Goal: Information Seeking & Learning: Find specific fact

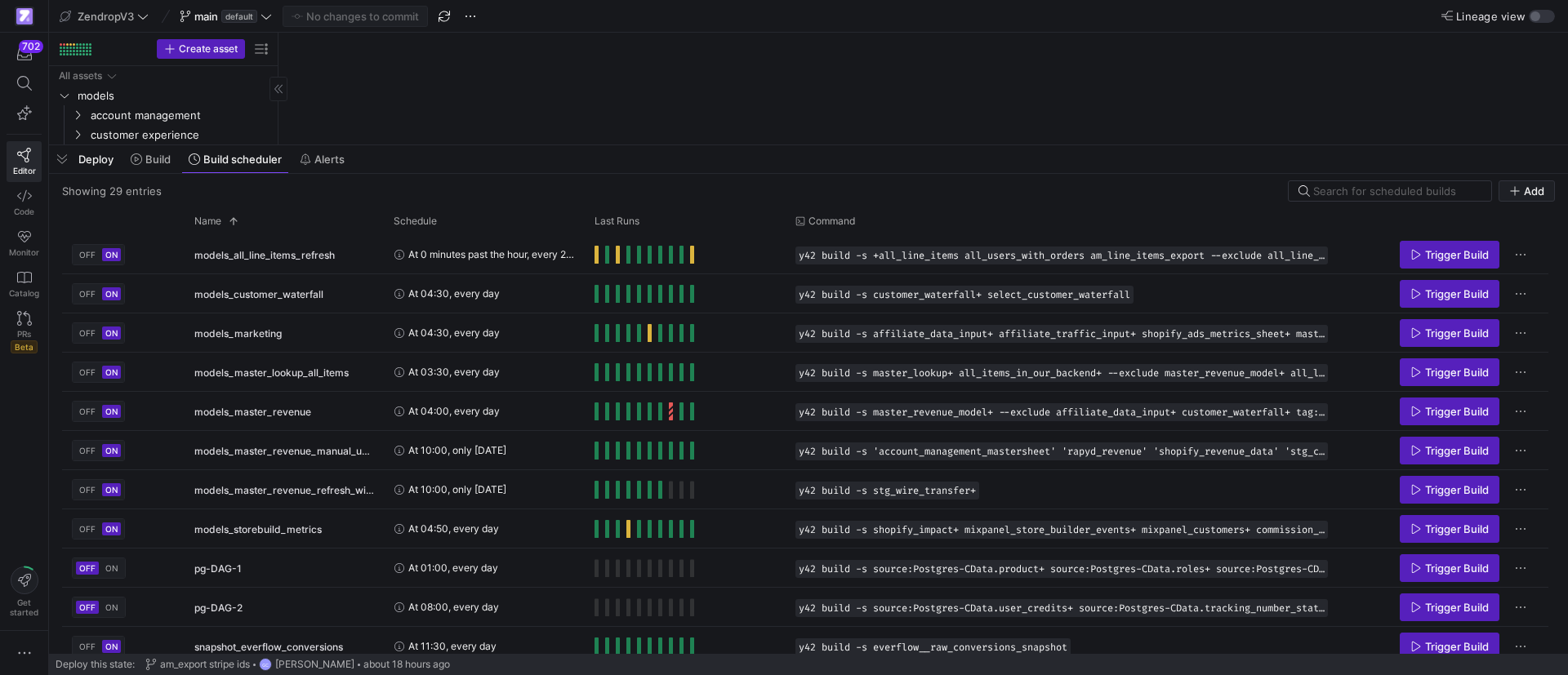
click at [56, 160] on span "button" at bounding box center [63, 159] width 26 height 28
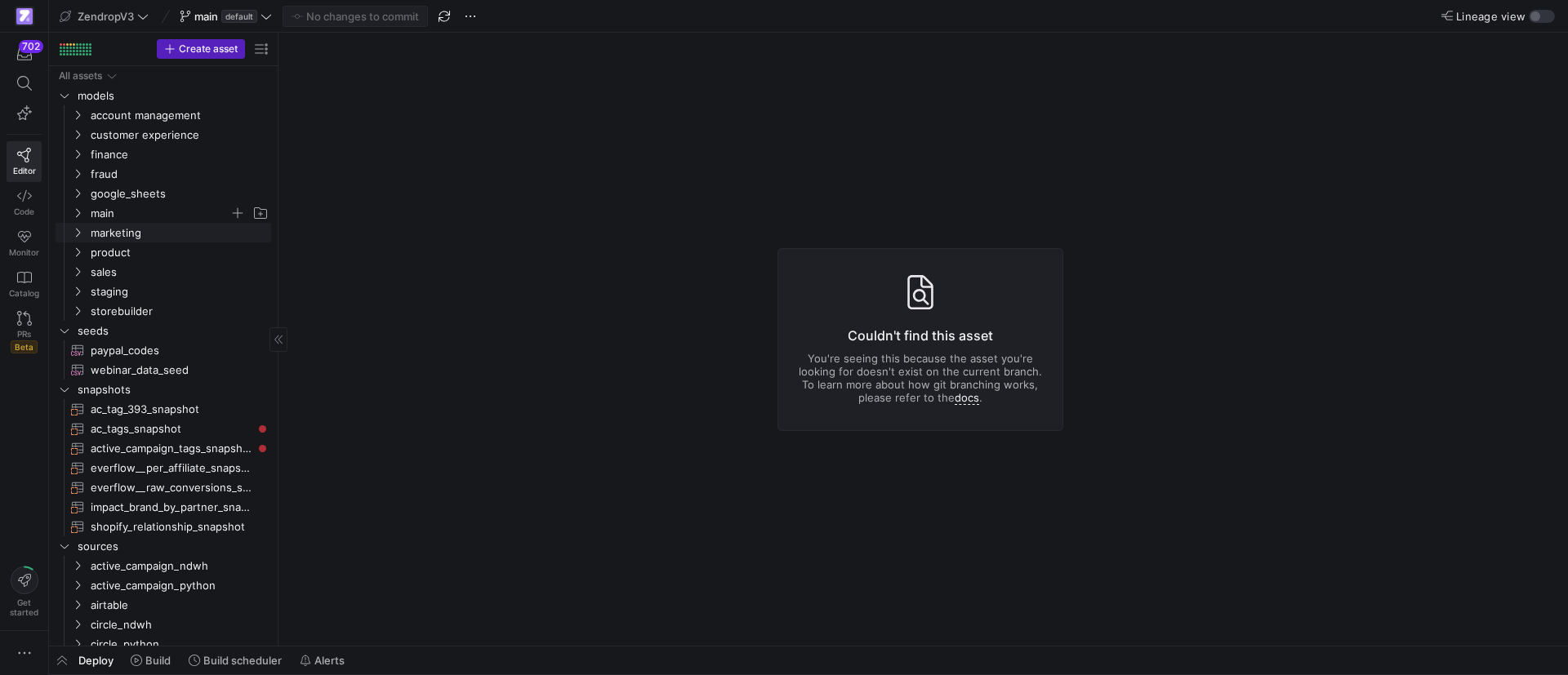
click at [82, 217] on icon "Press SPACE to select this row." at bounding box center [78, 212] width 11 height 10
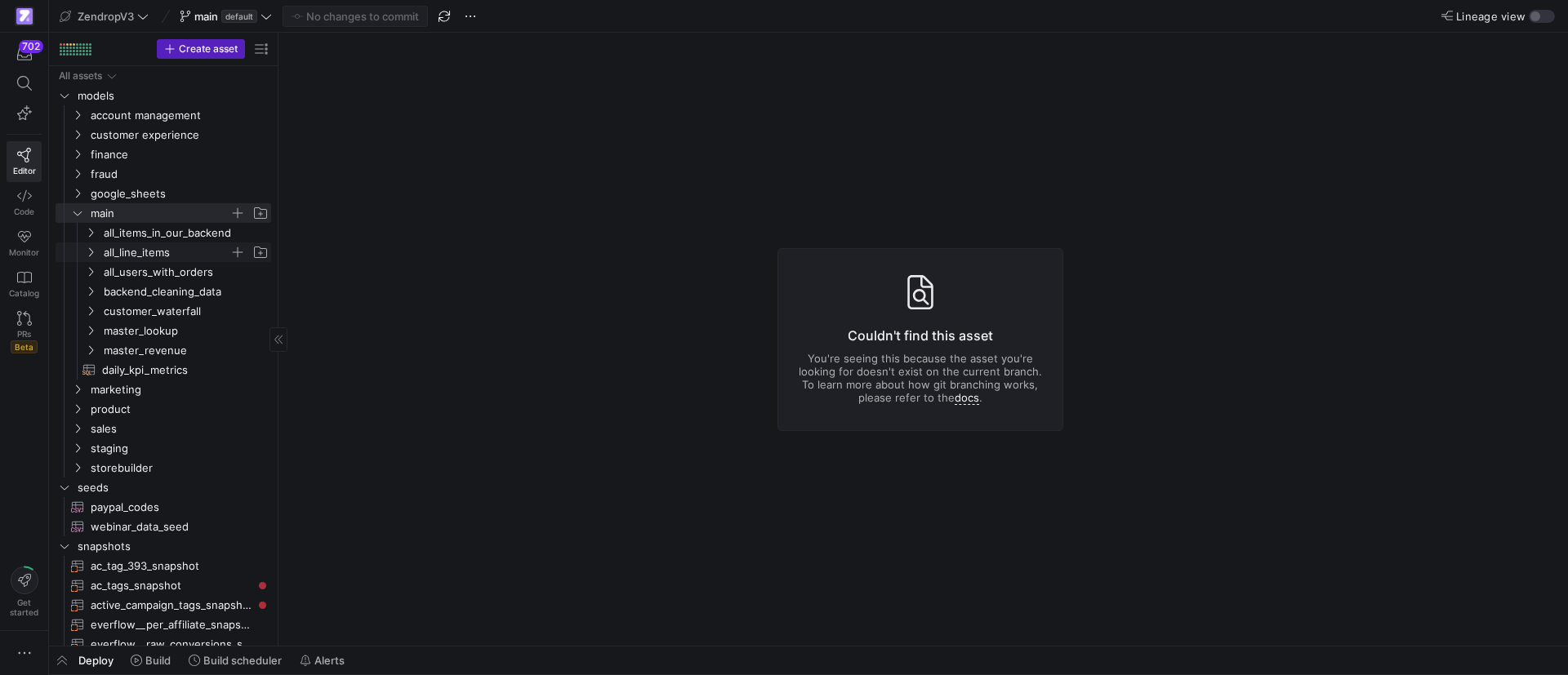
click at [134, 254] on span "all_line_items" at bounding box center [167, 252] width 126 height 19
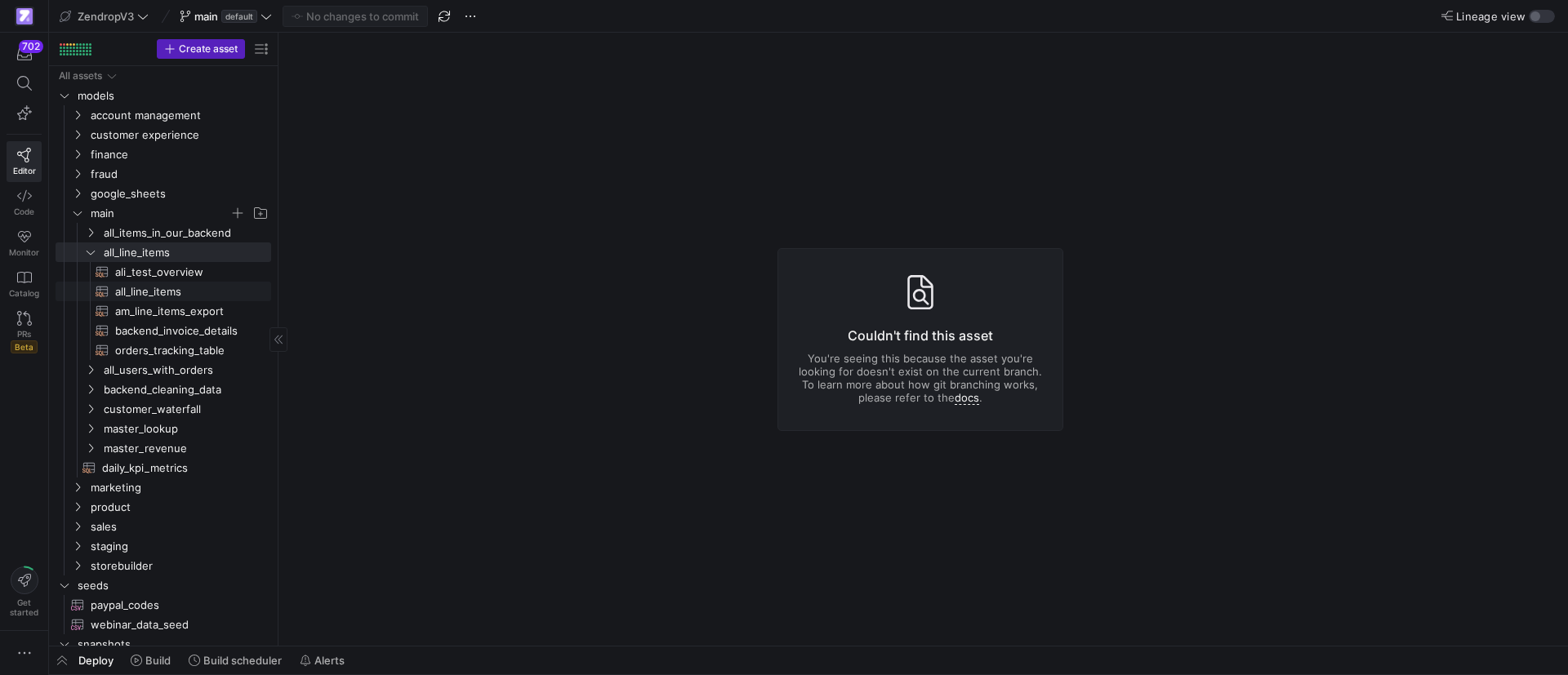
click at [188, 295] on span "all_line_items​​​​​​​​​​" at bounding box center [184, 292] width 137 height 19
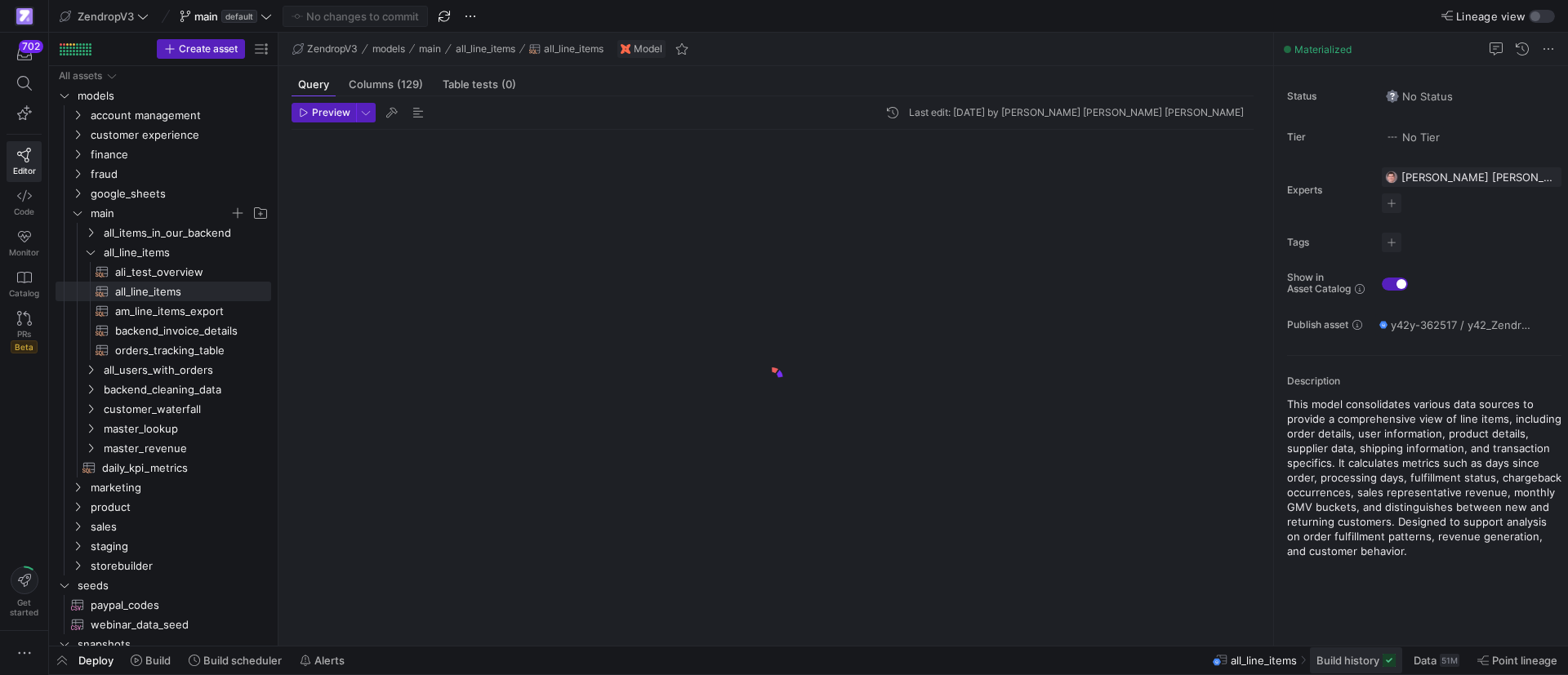
click at [1348, 663] on span "Build history" at bounding box center [1348, 660] width 63 height 13
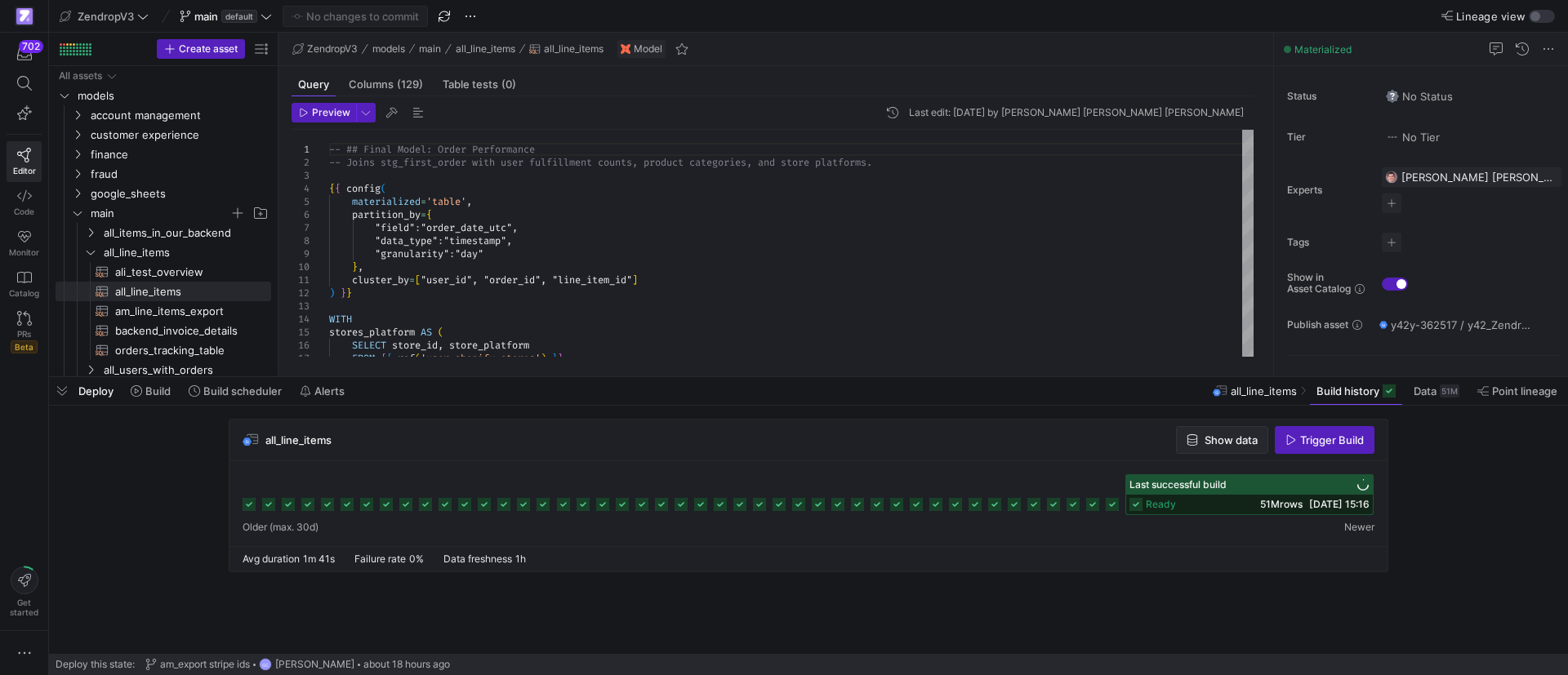
click at [1222, 441] on span "Show data" at bounding box center [1231, 440] width 53 height 13
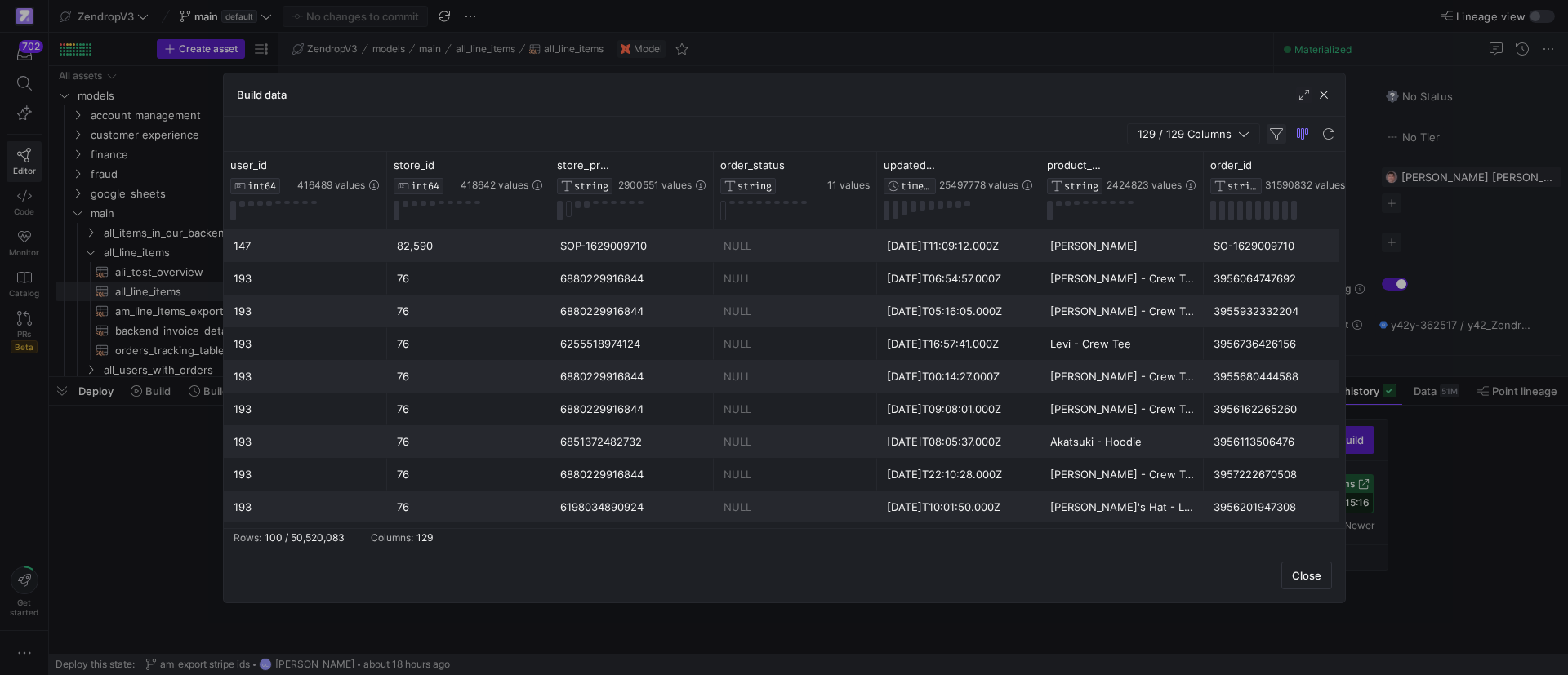
click at [1273, 131] on span "button" at bounding box center [1276, 134] width 19 height 19
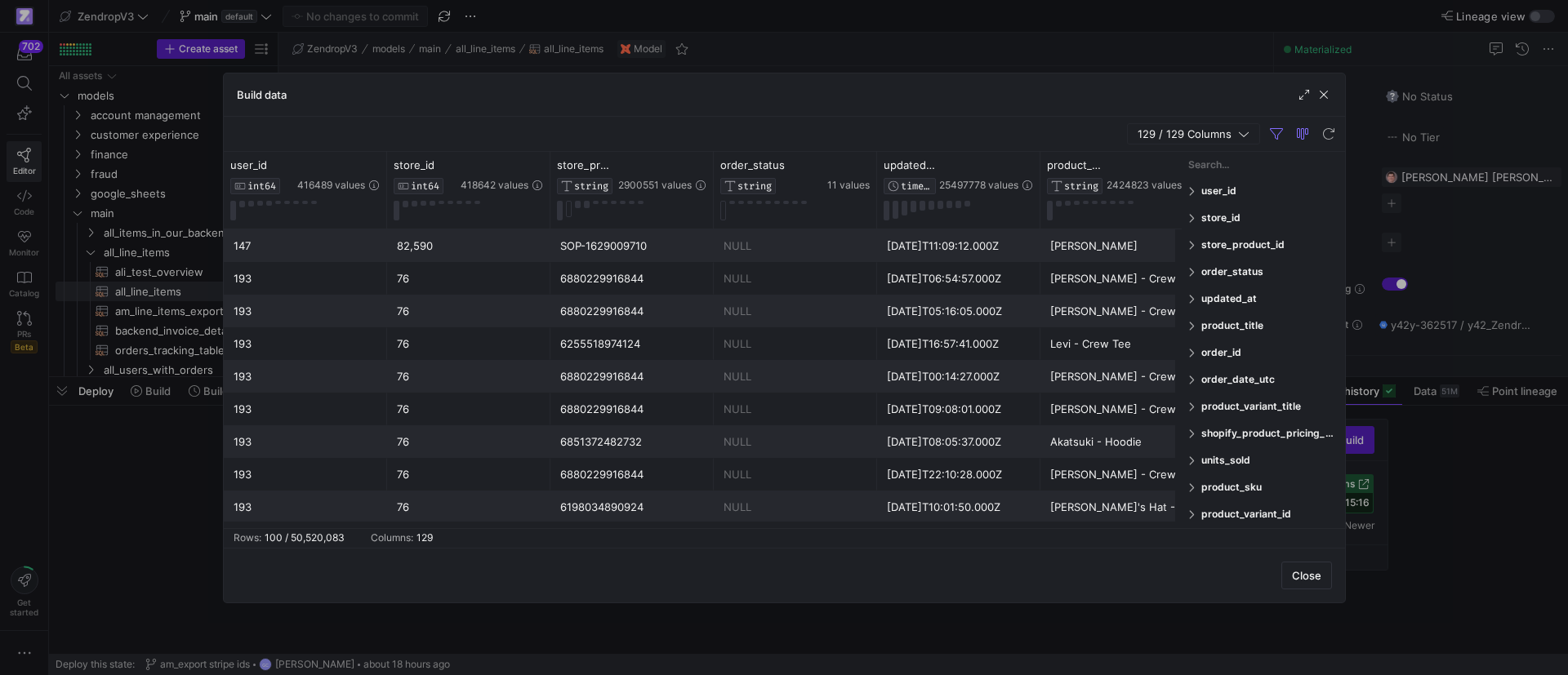
click at [1218, 352] on span "order_id" at bounding box center [1270, 352] width 137 height 13
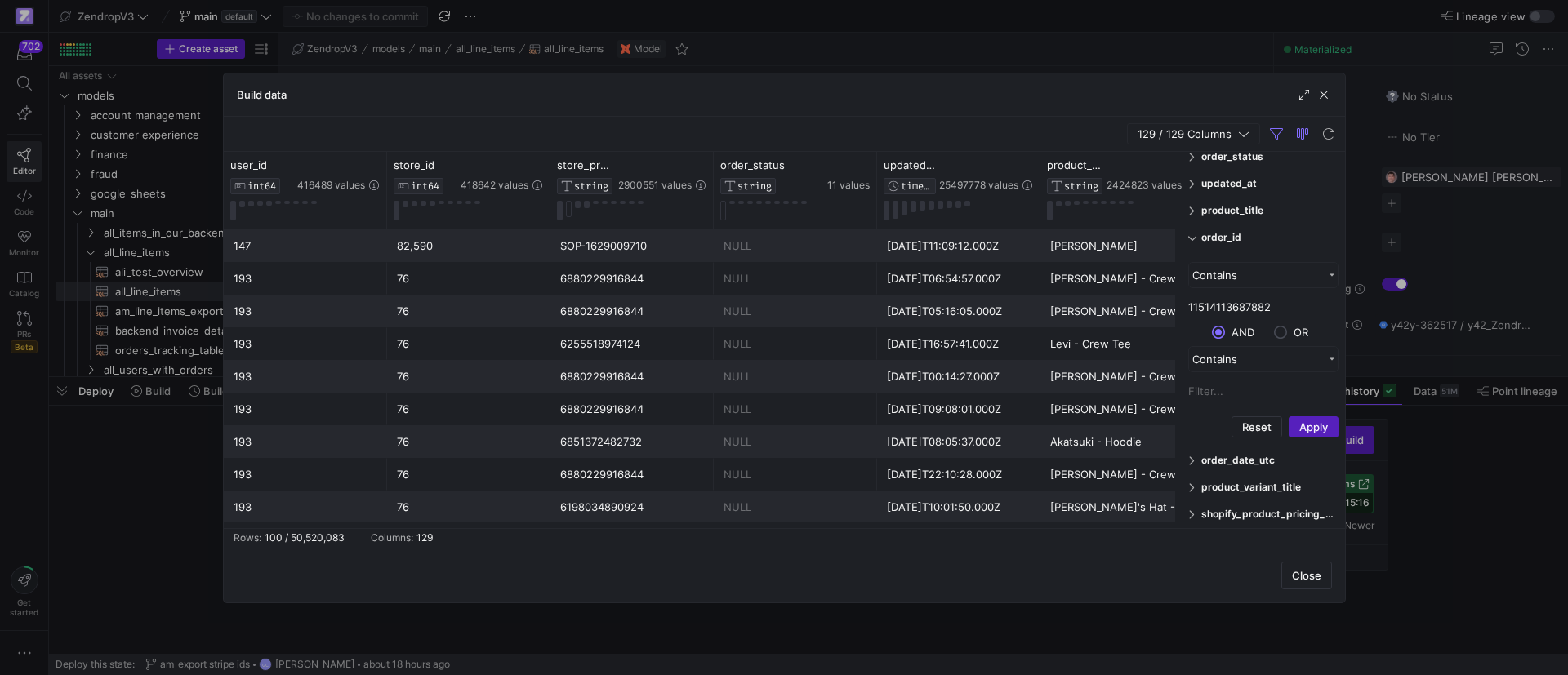
scroll to position [122, 0]
type input "11514113687882"
click at [1304, 422] on button "Apply" at bounding box center [1313, 419] width 50 height 21
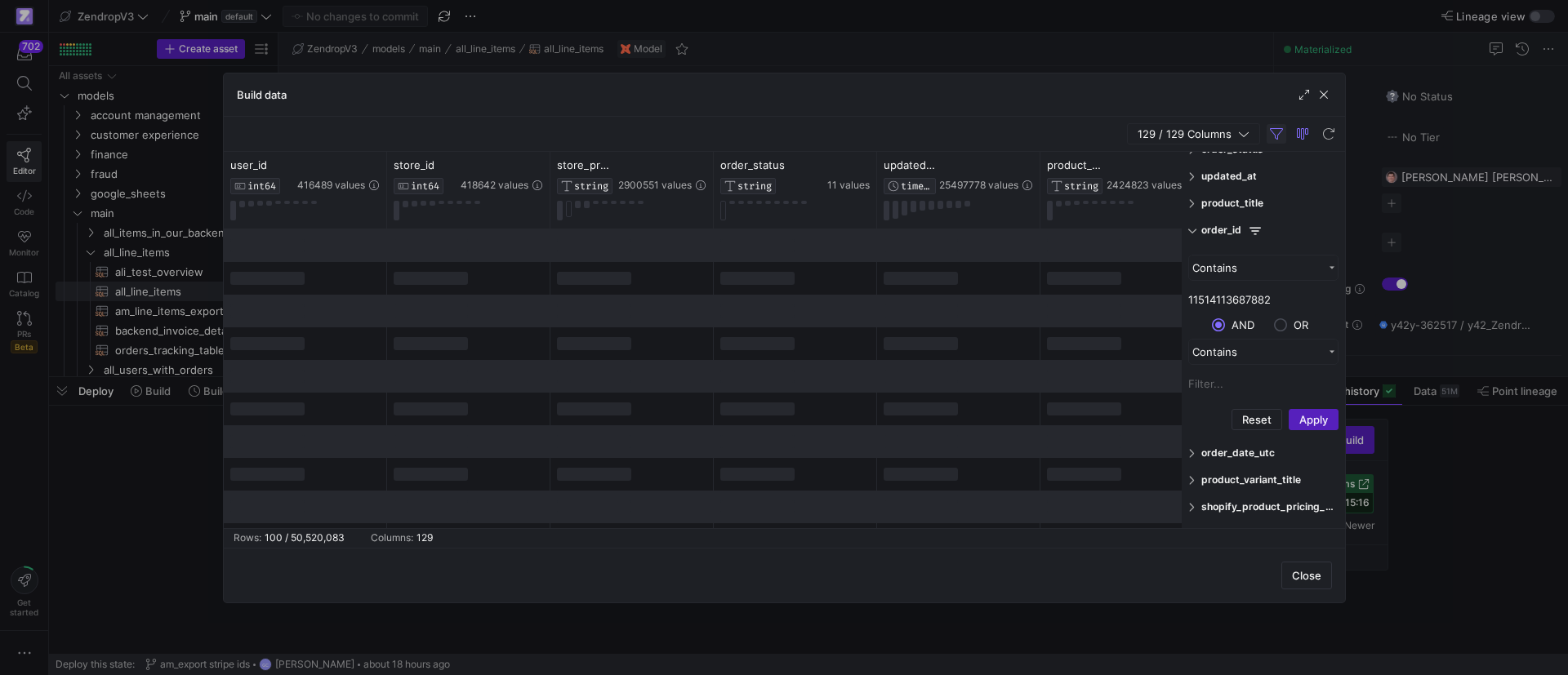
click at [1282, 131] on span "button" at bounding box center [1276, 134] width 19 height 19
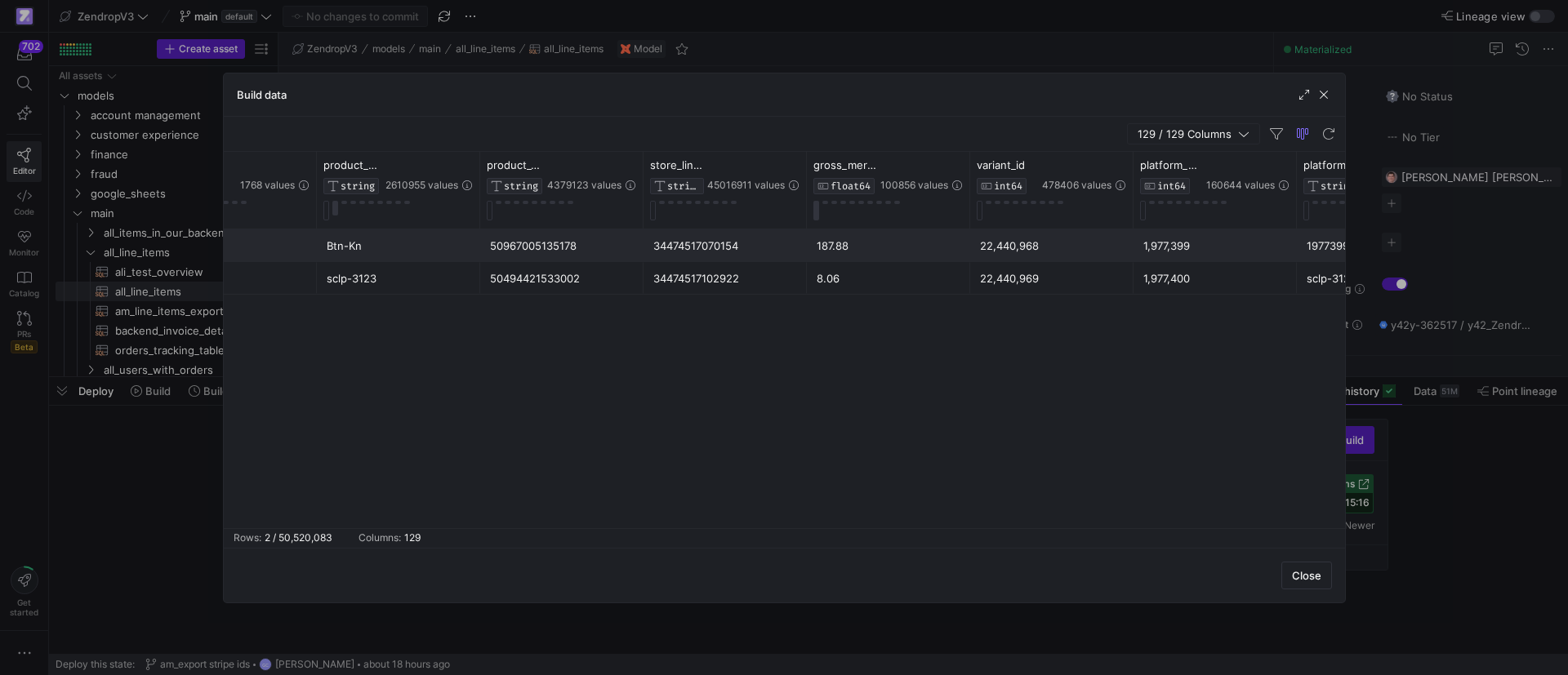
scroll to position [0, 0]
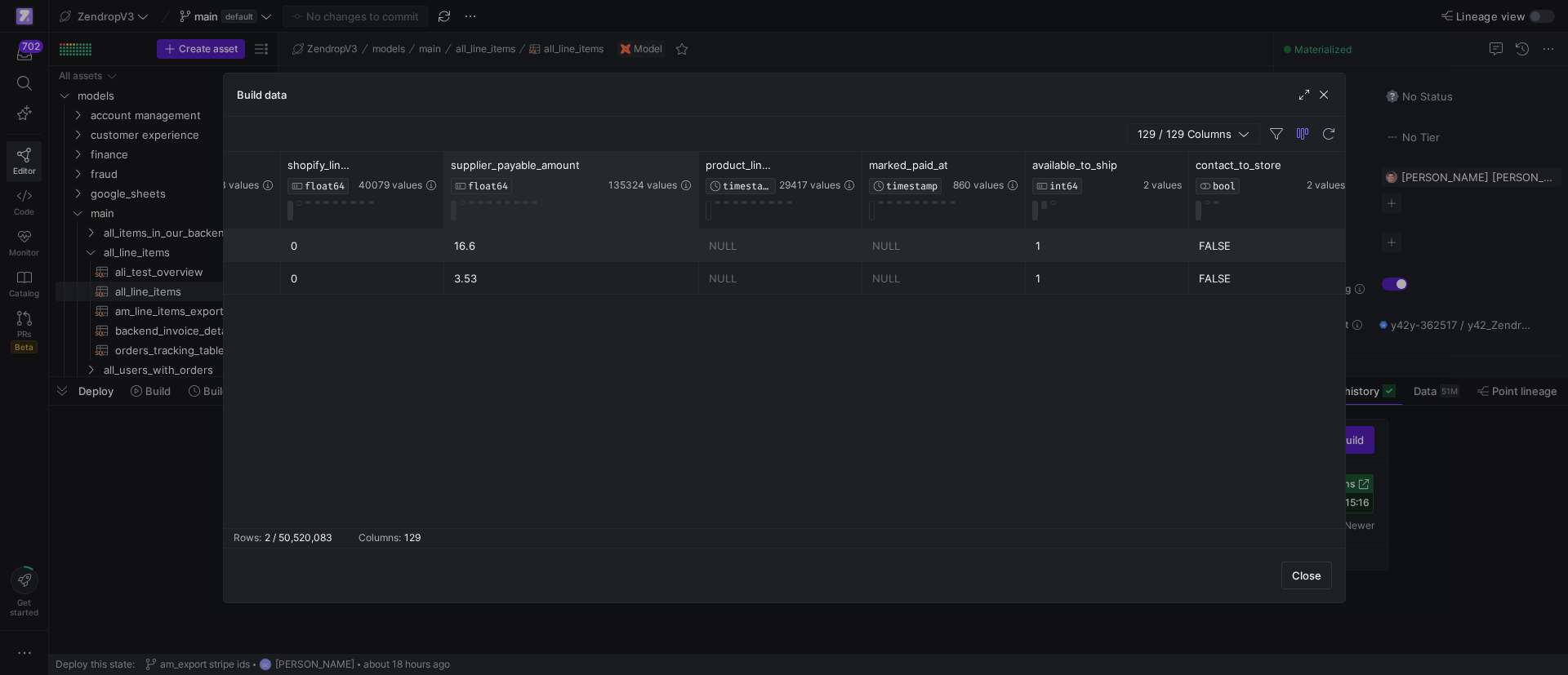
drag, startPoint x: 606, startPoint y: 173, endPoint x: 695, endPoint y: 180, distance: 89.3
click at [695, 180] on div at bounding box center [698, 189] width 6 height 77
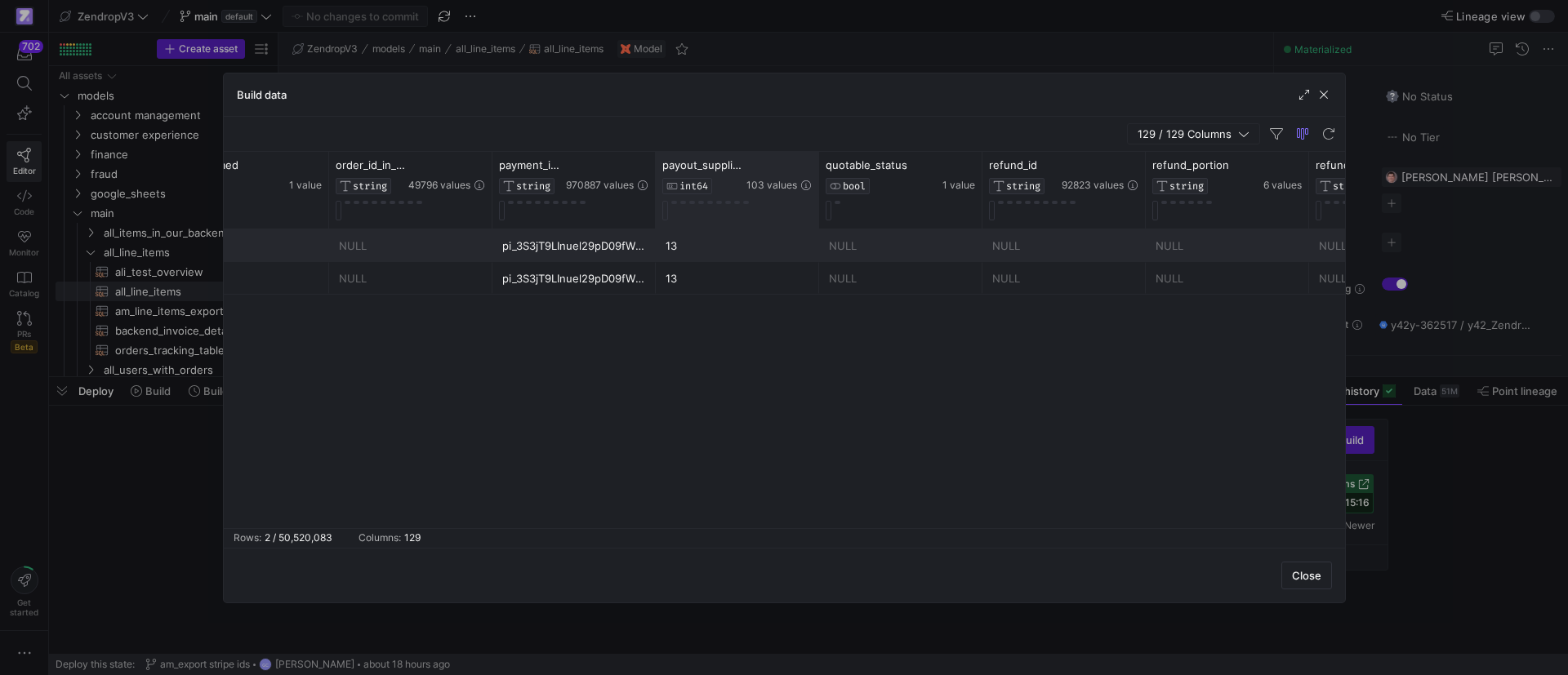
click at [656, 173] on div "payout_supplier_id INT64 103 values" at bounding box center [737, 189] width 163 height 77
click at [650, 173] on div "payment_intent_id STRING 970887 values" at bounding box center [574, 189] width 163 height 77
drag, startPoint x: 654, startPoint y: 175, endPoint x: 726, endPoint y: 175, distance: 72.0
click at [726, 175] on div "payout_supplier_id INT64 103 values" at bounding box center [737, 189] width 163 height 77
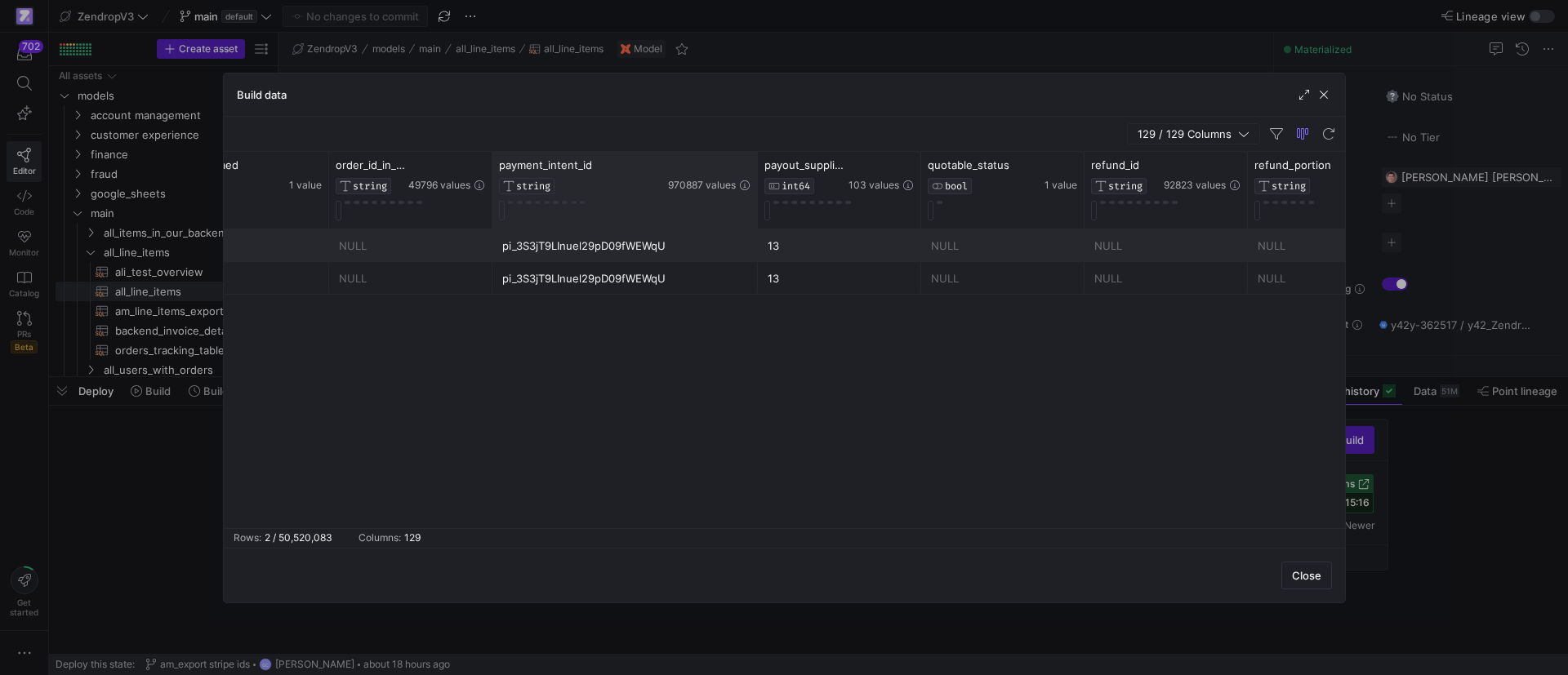
drag, startPoint x: 653, startPoint y: 169, endPoint x: 755, endPoint y: 171, distance: 102.0
click at [755, 171] on div at bounding box center [756, 189] width 6 height 77
click at [601, 250] on div "pi_3S3jT9LInuel29pD09fWEWqU" at bounding box center [625, 246] width 246 height 32
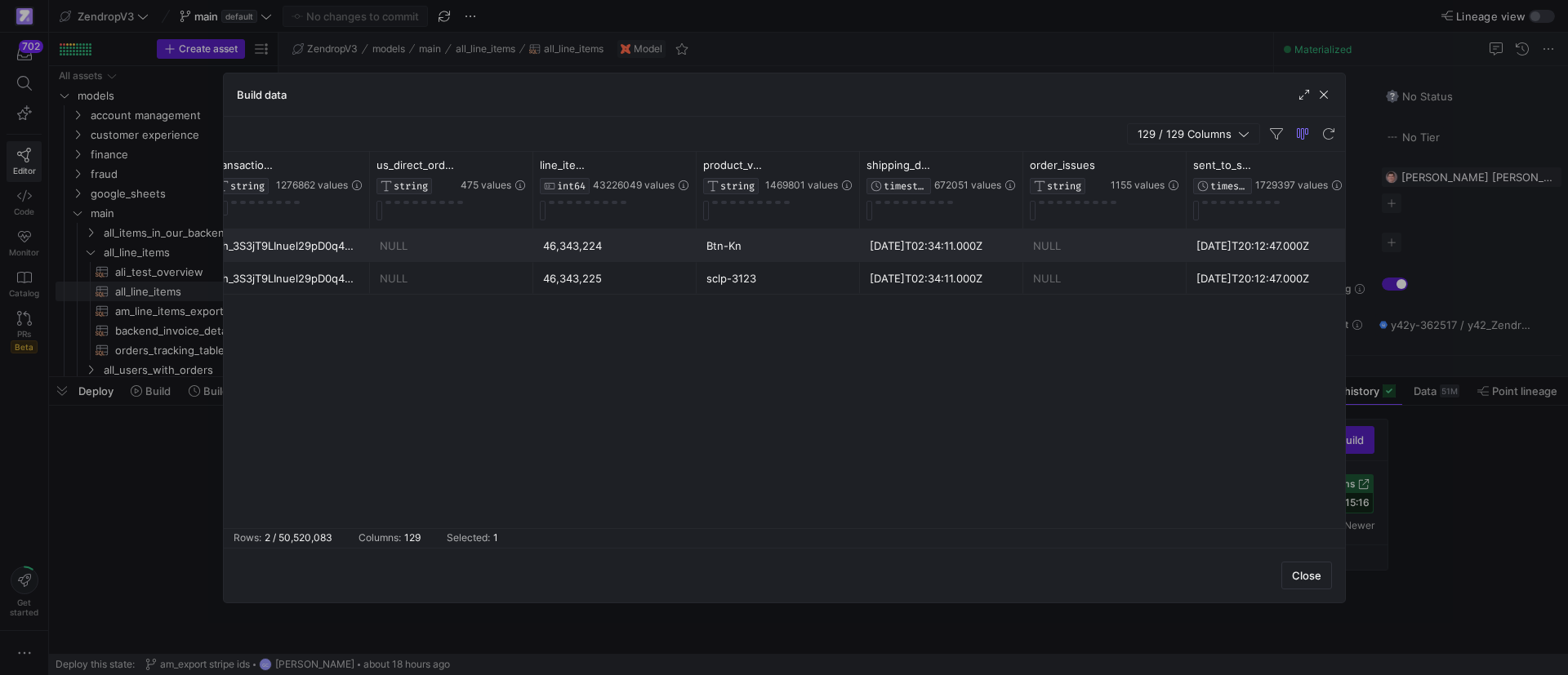
scroll to position [0, 9459]
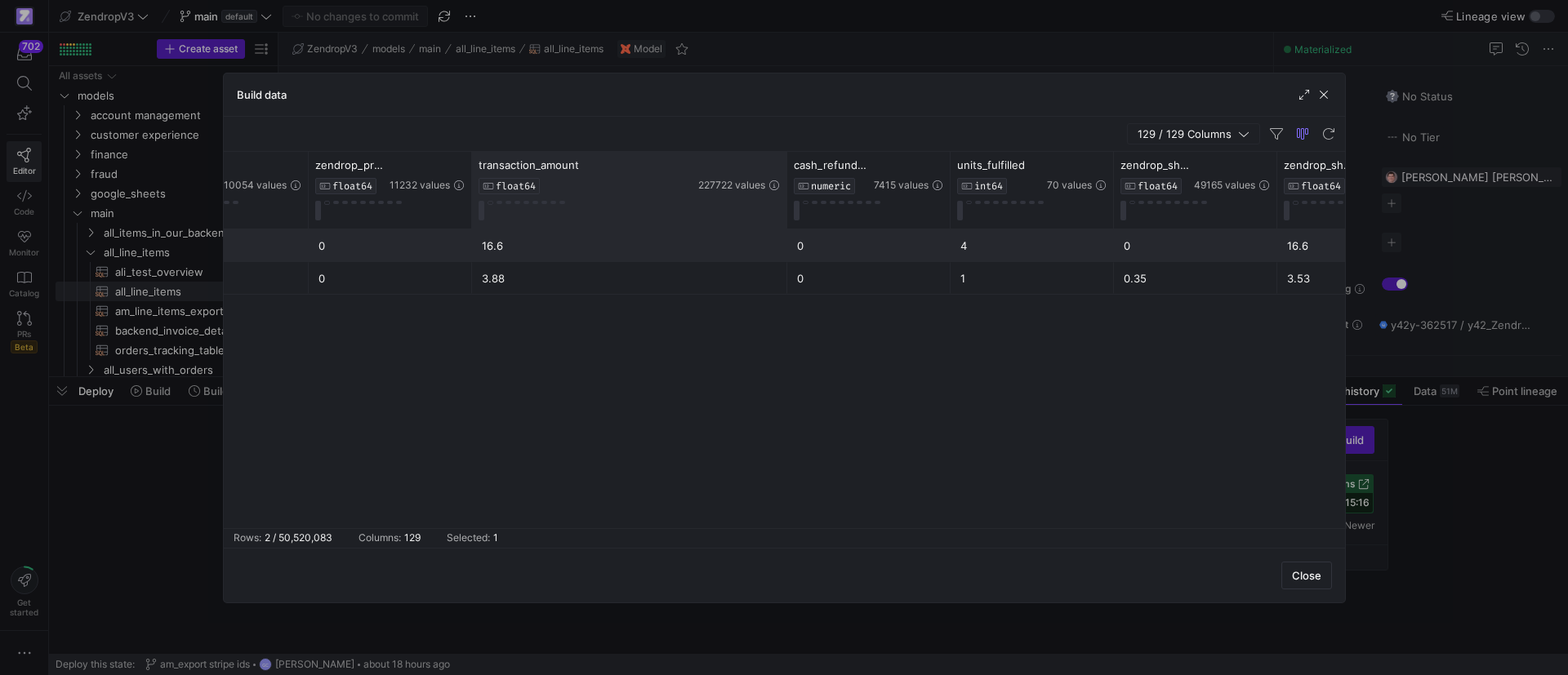
drag, startPoint x: 631, startPoint y: 167, endPoint x: 785, endPoint y: 175, distance: 154.2
click at [785, 175] on div at bounding box center [786, 189] width 6 height 77
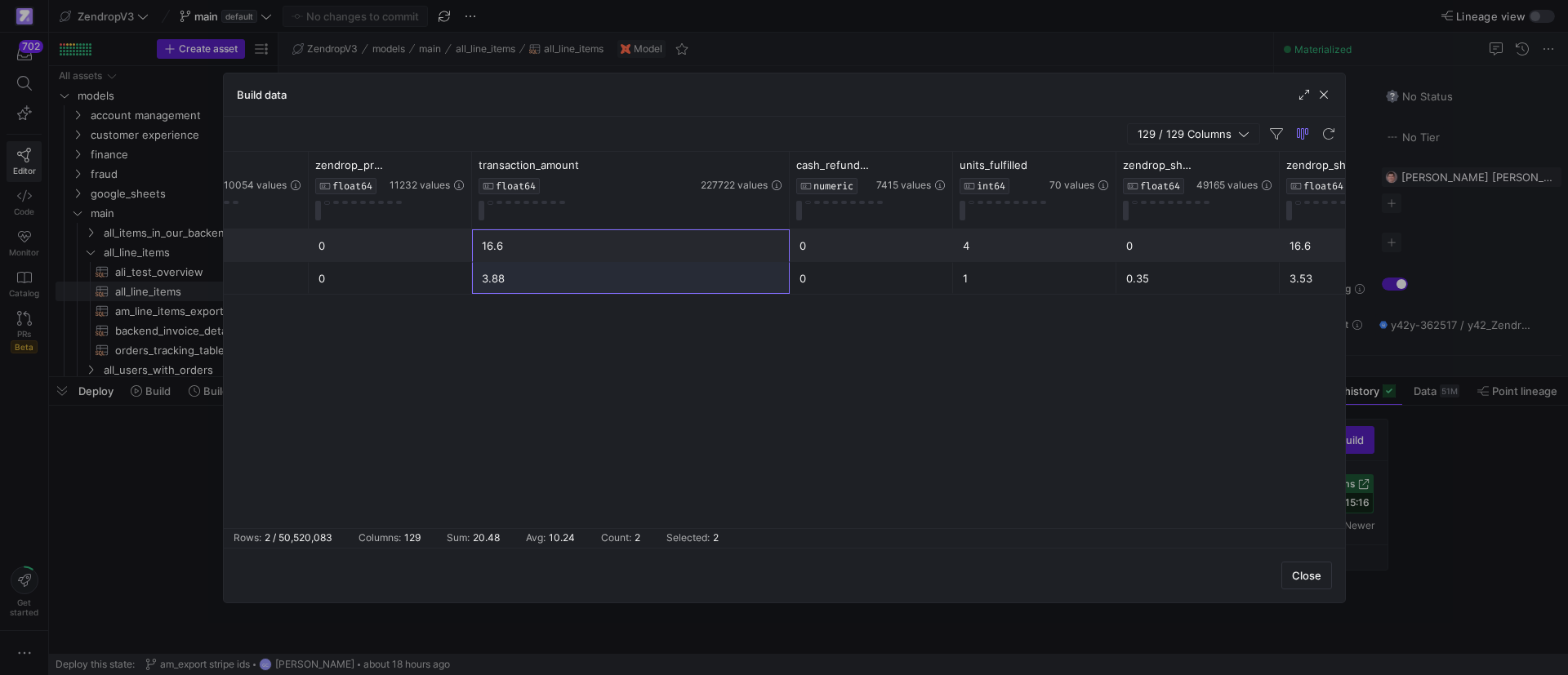
drag, startPoint x: 573, startPoint y: 255, endPoint x: 570, endPoint y: 283, distance: 28.2
click at [570, 283] on div "pi_3S3jT9LInuel29pD09fWEWqU NULL 0 0 16.6 0 4 0 16.6 0 NULL 0 0 3.88 0 1 0.35 3…" at bounding box center [698, 262] width 21417 height 65
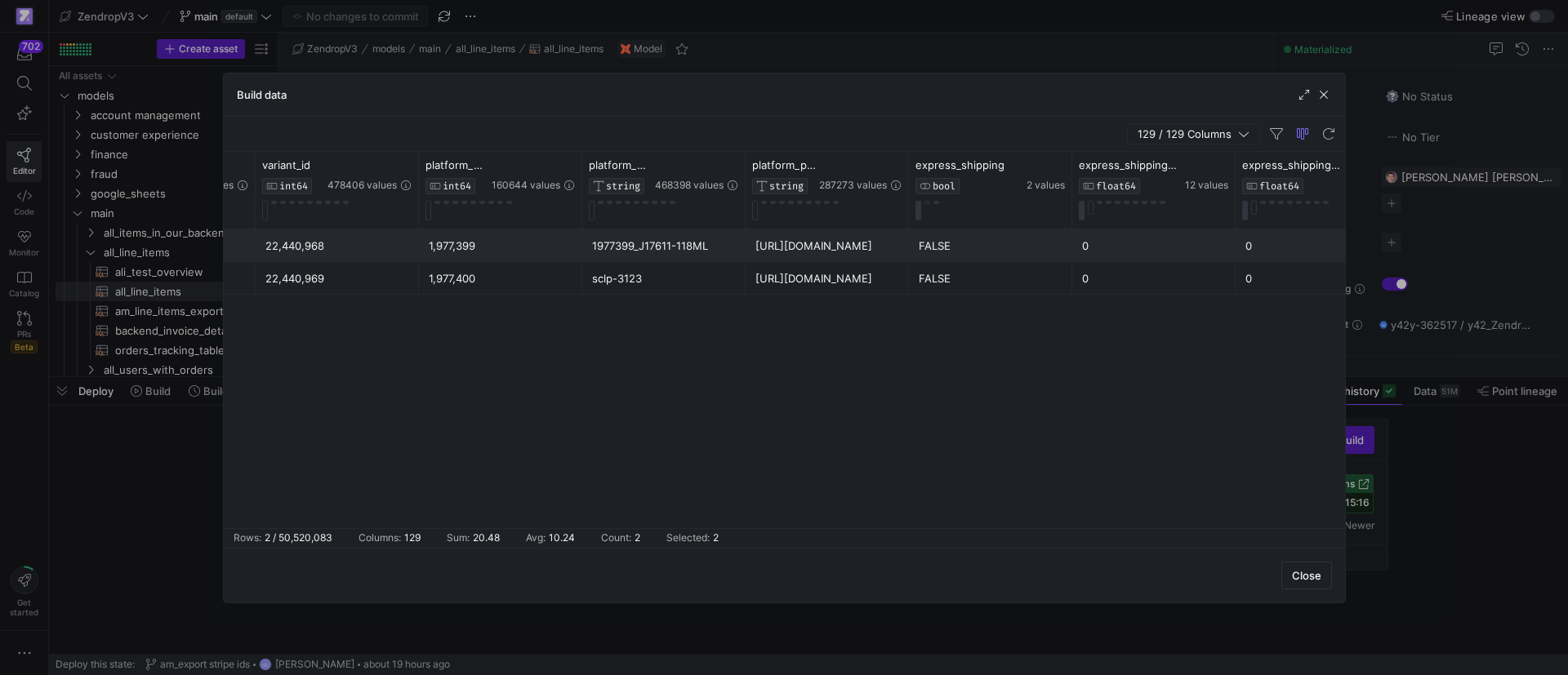
scroll to position [0, 2434]
click at [1195, 145] on div "129 / 129 Columns" at bounding box center [784, 135] width 1121 height 35
click at [1190, 143] on button "129 / 129 Columns" at bounding box center [1193, 134] width 133 height 21
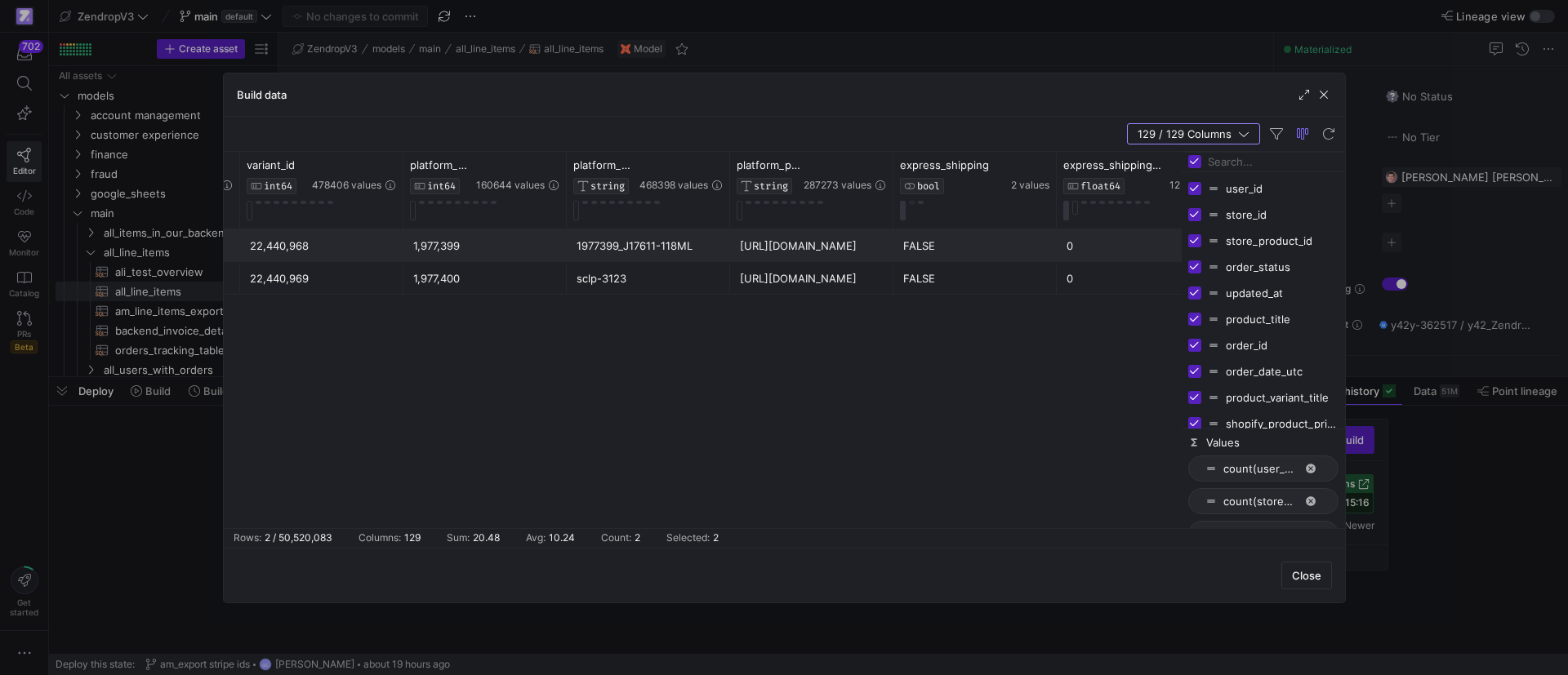
click at [1194, 164] on input "Toggle Select All Columns" at bounding box center [1194, 161] width 13 height 13
checkbox input "false"
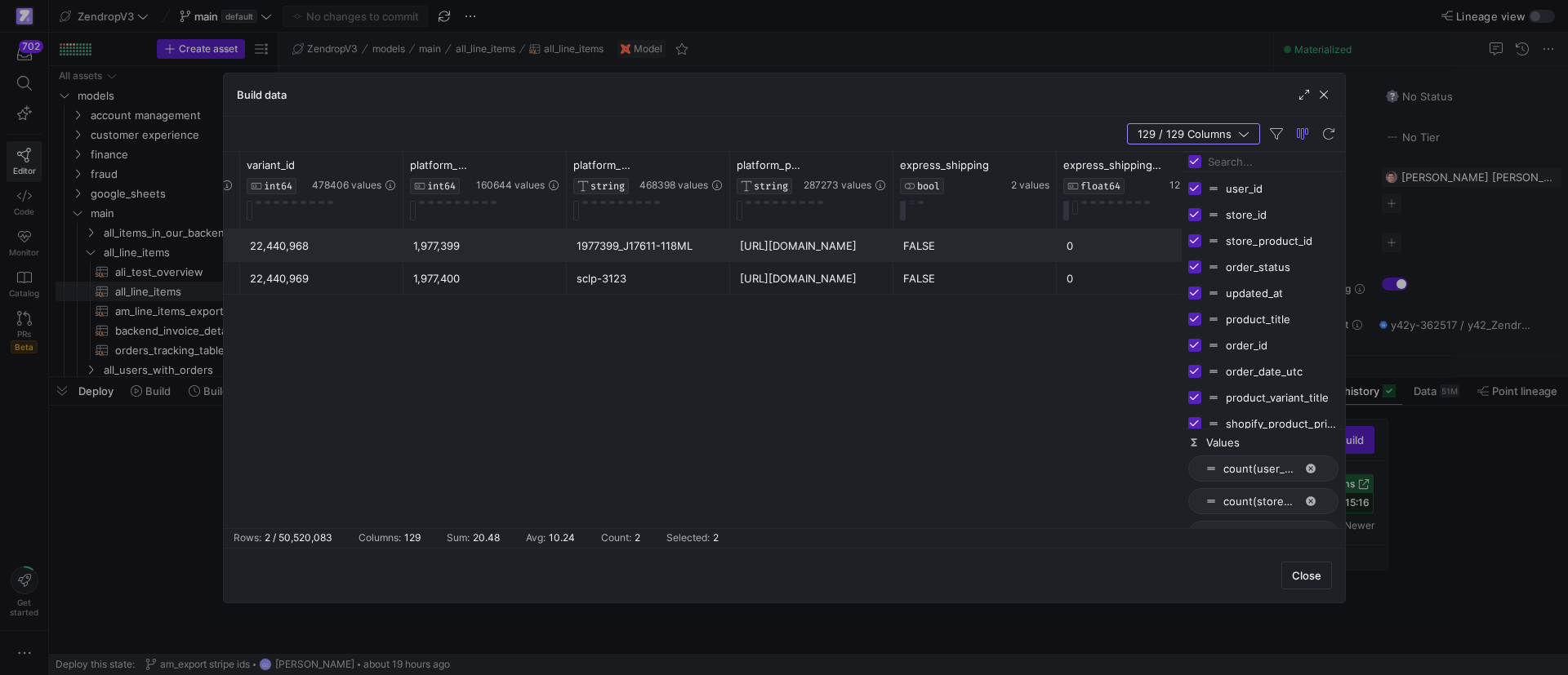
checkbox input "false"
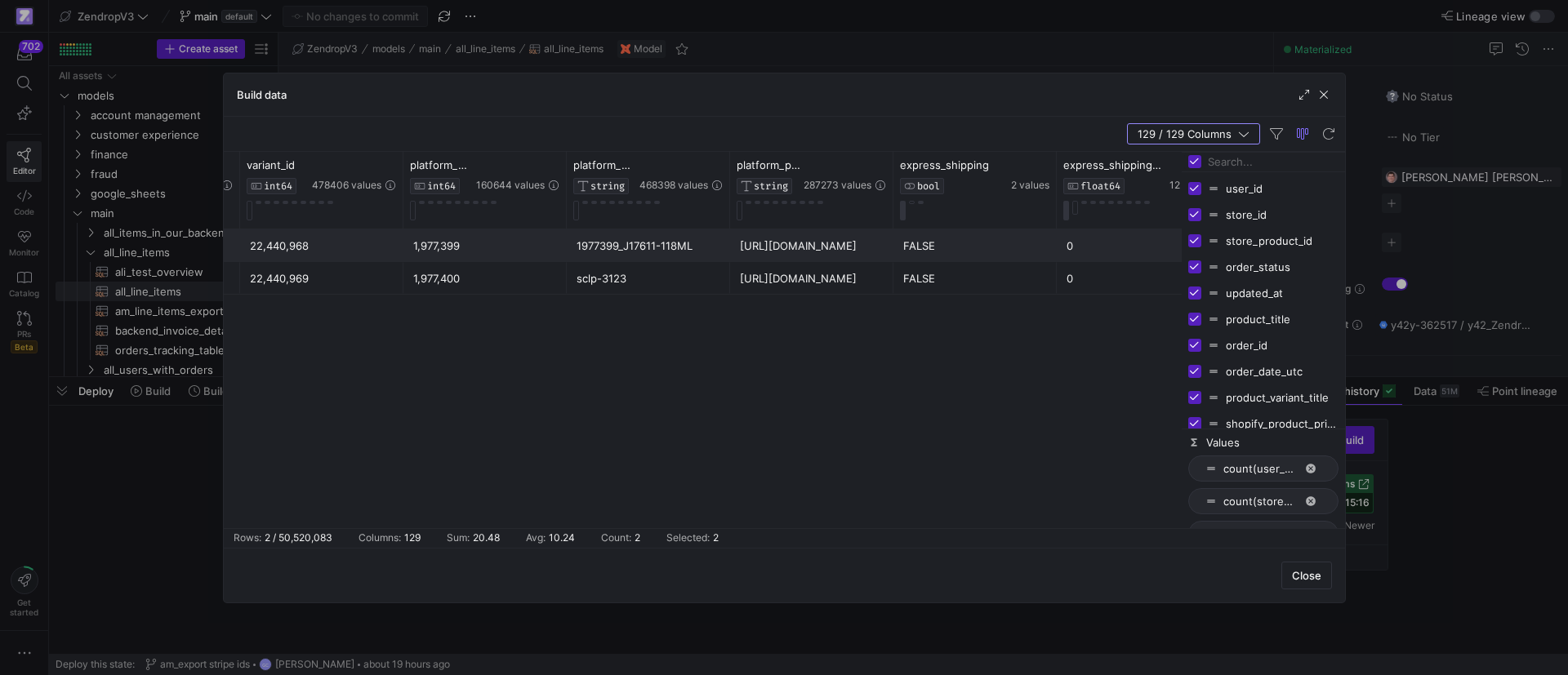
checkbox input "false"
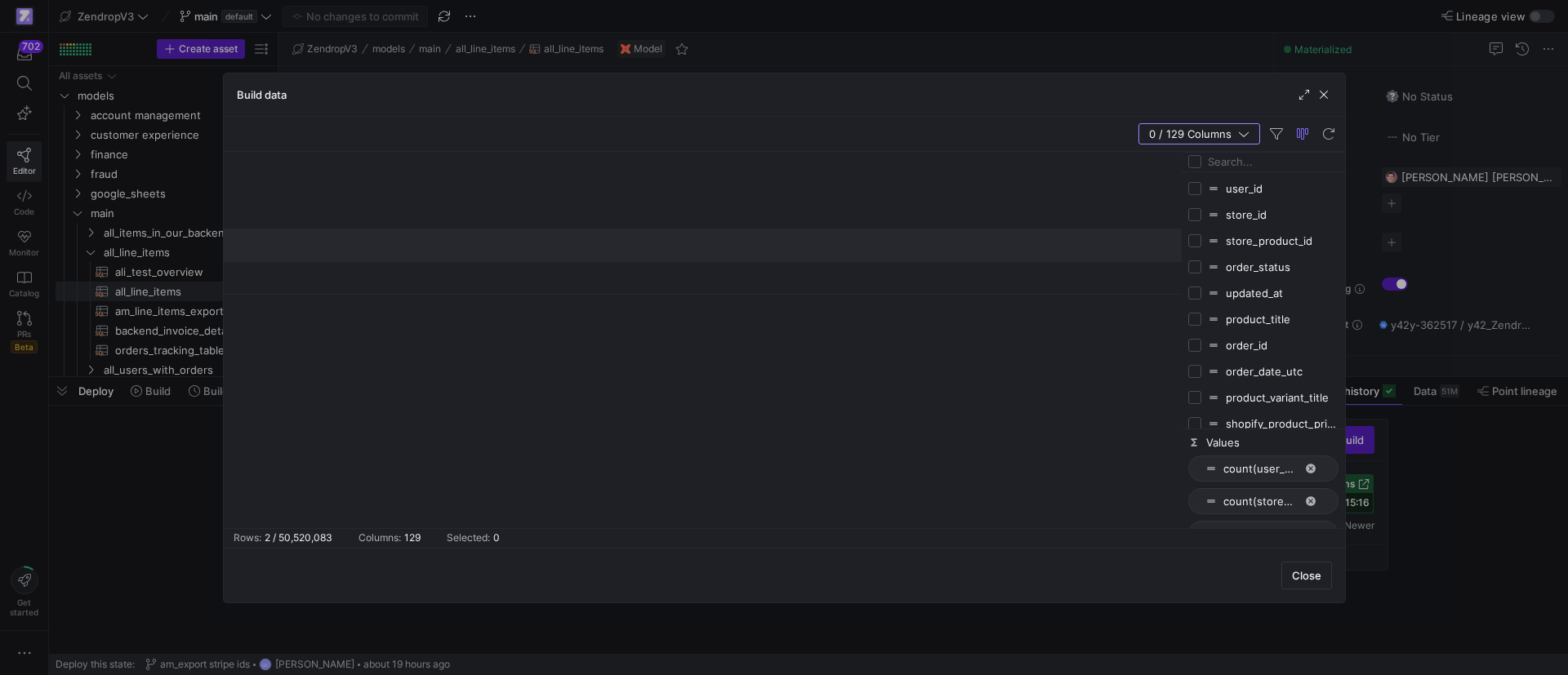
scroll to position [0, 0]
click at [1242, 164] on input "Filter Columns Input" at bounding box center [1274, 161] width 130 height 33
type input "tra"
click at [1198, 268] on input "Press SPACE to toggle visibility (hidden)" at bounding box center [1194, 267] width 13 height 13
checkbox input "true"
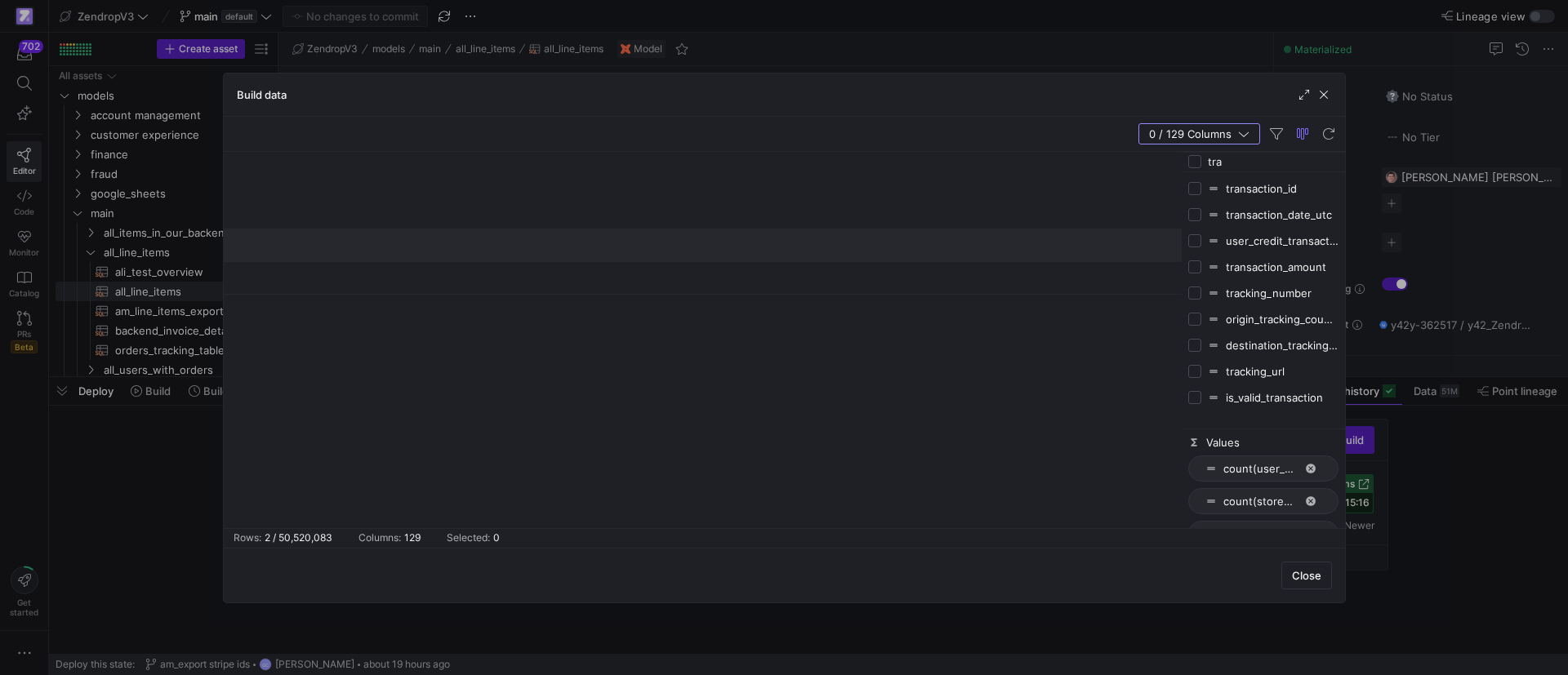
checkbox input "false"
drag, startPoint x: 1245, startPoint y: 161, endPoint x: 1204, endPoint y: 159, distance: 41.0
click at [1204, 159] on div "tra" at bounding box center [1263, 162] width 163 height 19
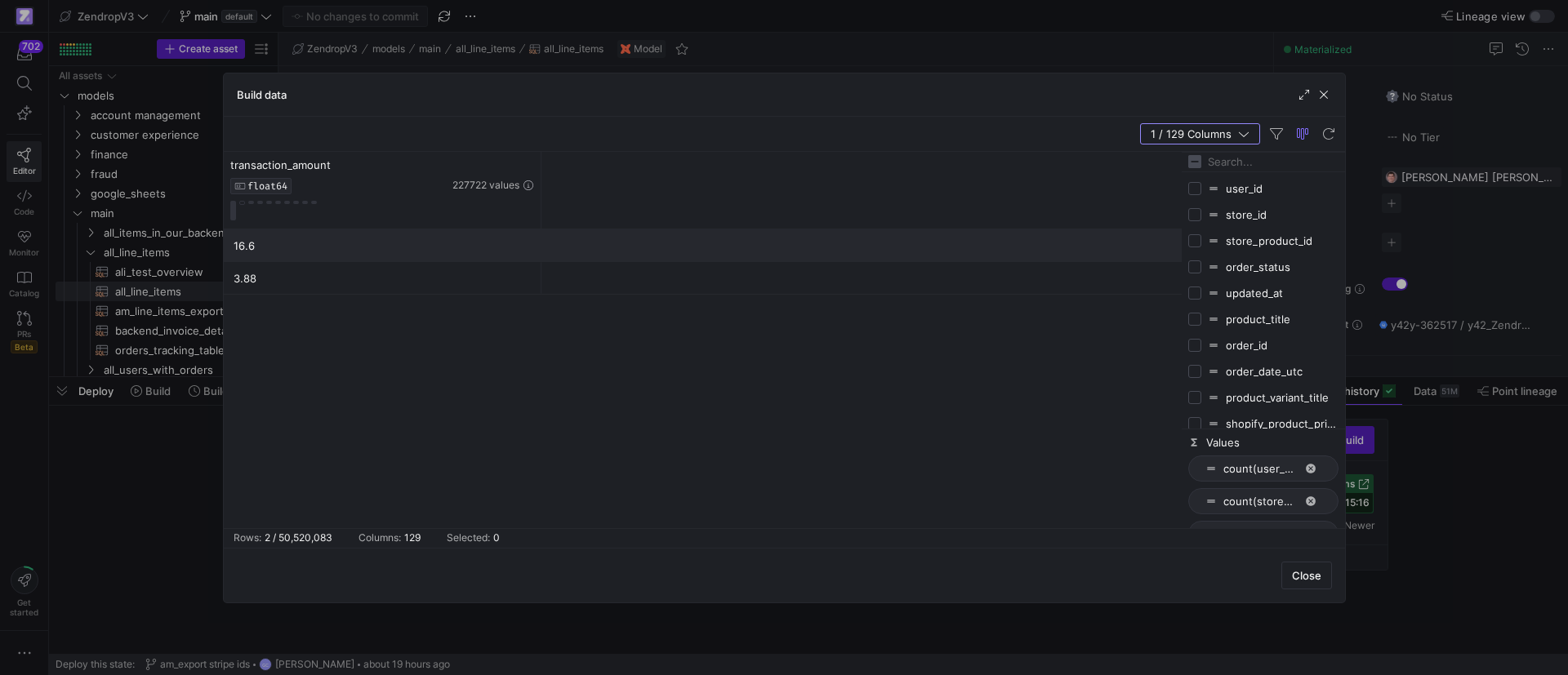
click at [923, 340] on div "16.6 3.88" at bounding box center [702, 378] width 958 height 299
